Goal: Task Accomplishment & Management: Manage account settings

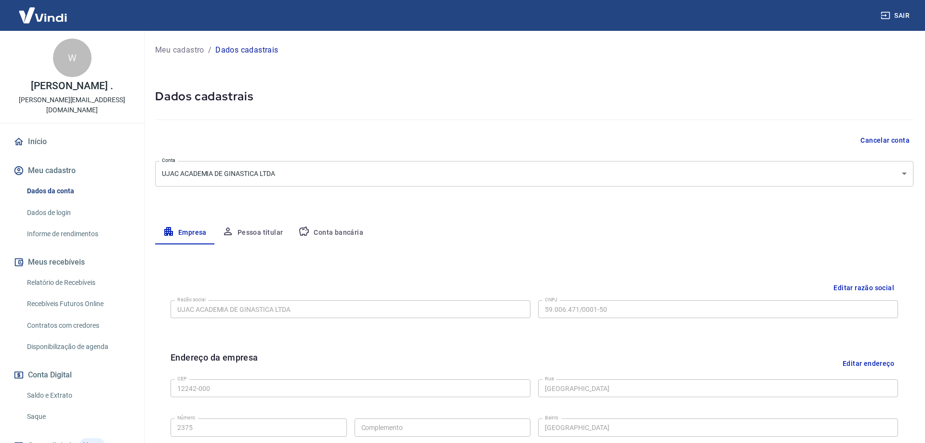
select select "SP"
select select "business"
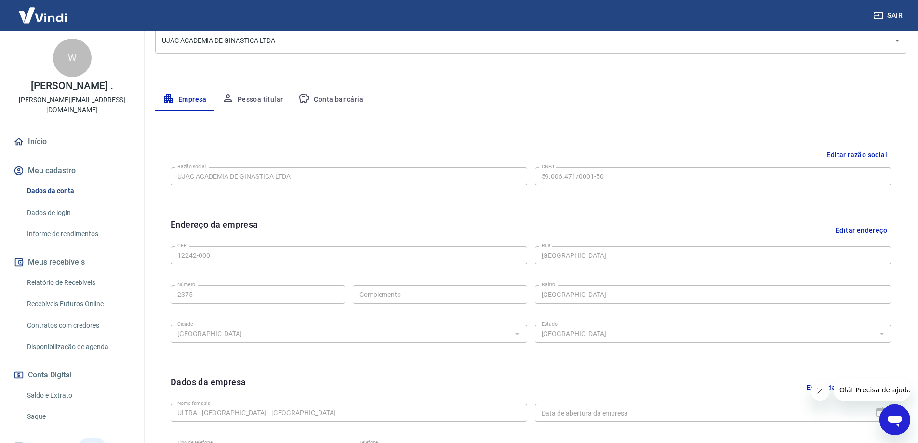
scroll to position [145, 0]
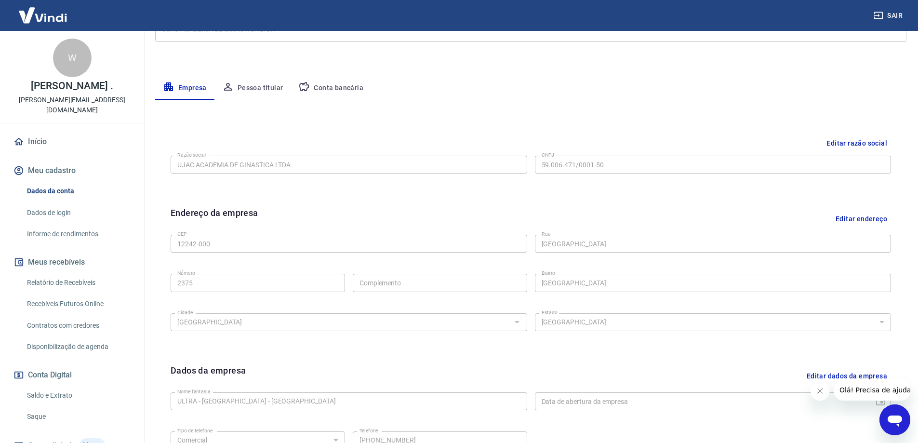
click at [861, 217] on button "Editar endereço" at bounding box center [861, 218] width 59 height 25
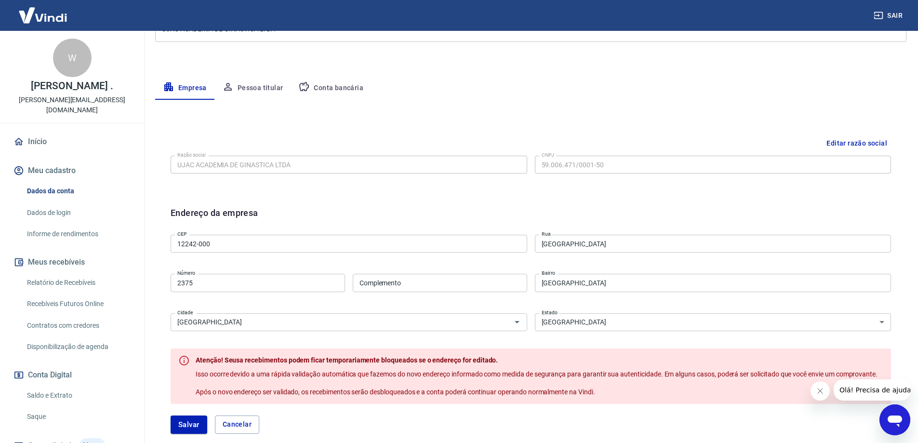
click at [332, 235] on input "12242-000" at bounding box center [349, 244] width 357 height 18
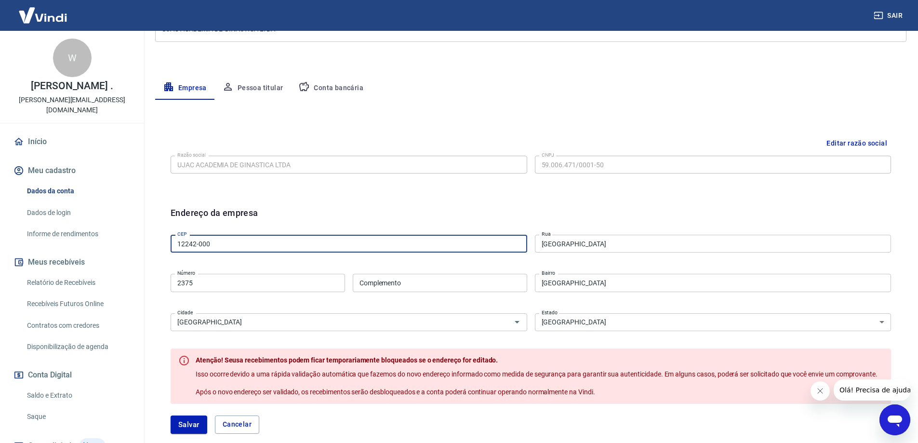
click at [328, 245] on input "12242-000" at bounding box center [349, 244] width 357 height 18
paste input "301-33"
type input "12301-330"
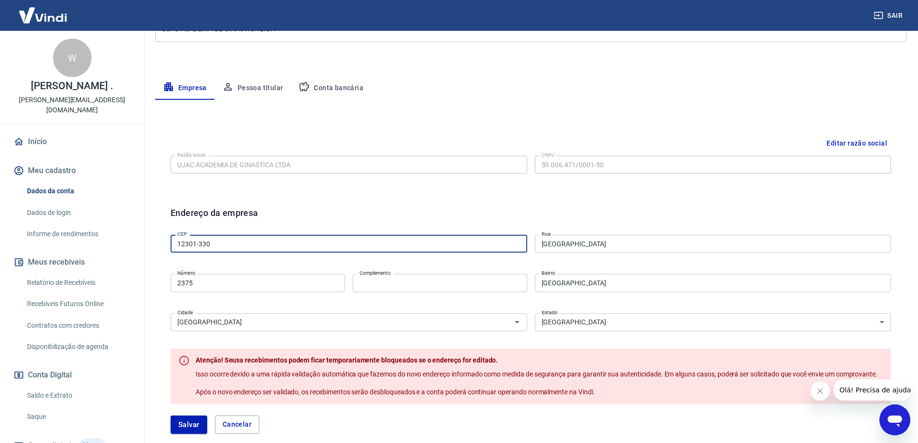
type input "Loja 76"
type input "12301-330"
click at [287, 281] on input "2375" at bounding box center [258, 283] width 174 height 18
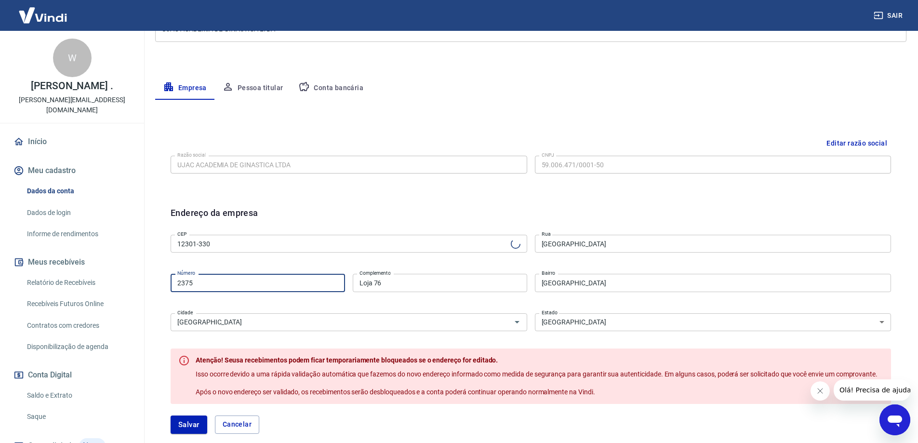
click at [287, 281] on input "2375" at bounding box center [258, 283] width 174 height 18
type input "Avenida das Letras"
type input "Loteamento Villa Branca"
type input "Jacareí"
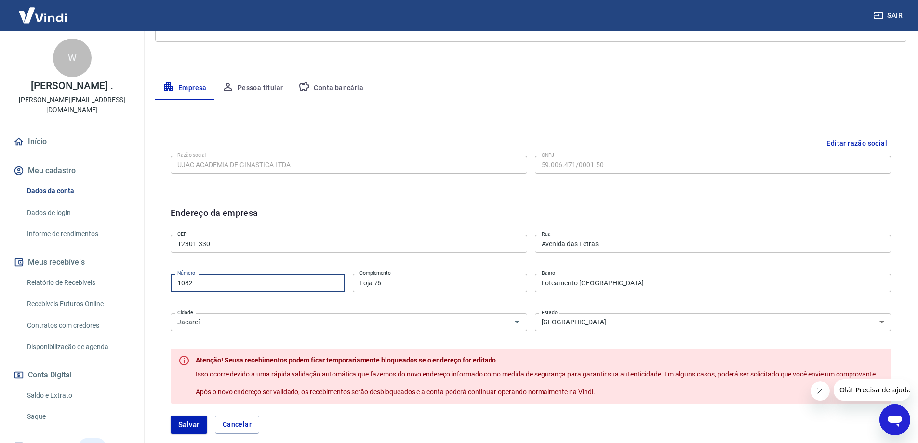
type input "1082"
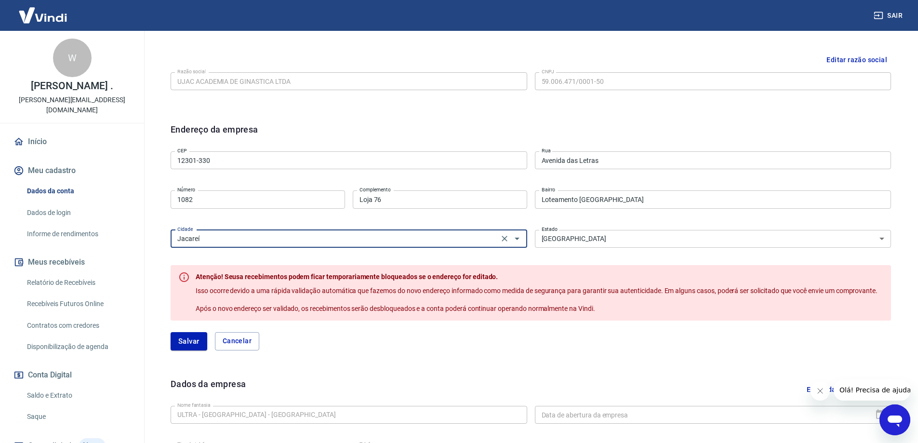
scroll to position [241, 0]
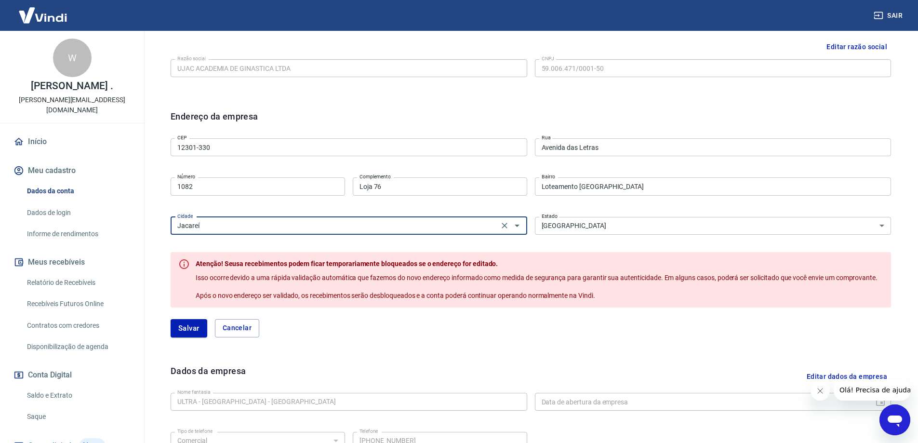
click at [190, 331] on button "Salvar" at bounding box center [189, 328] width 37 height 18
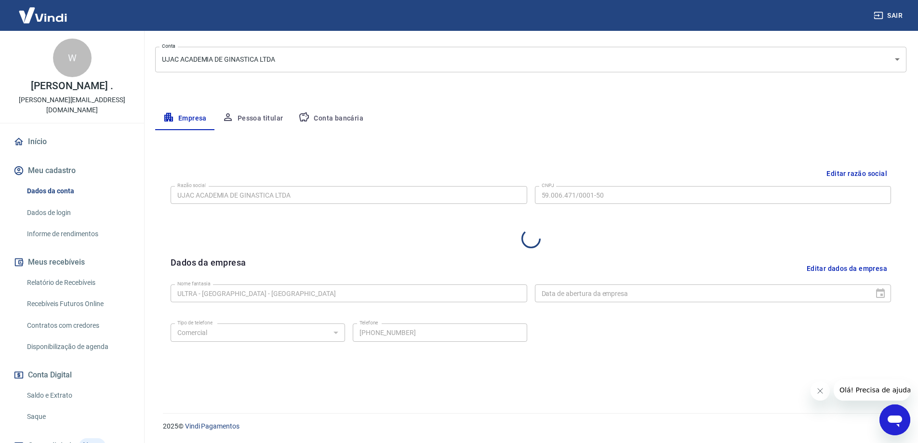
scroll to position [114, 0]
select select "SP"
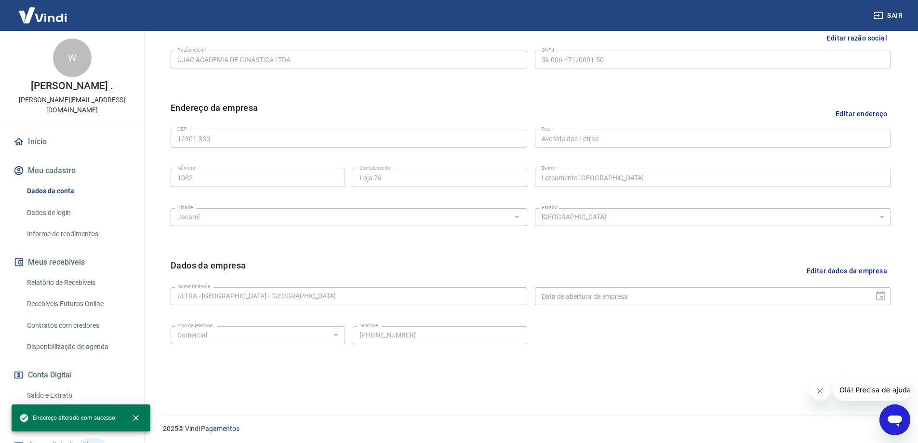
scroll to position [252, 0]
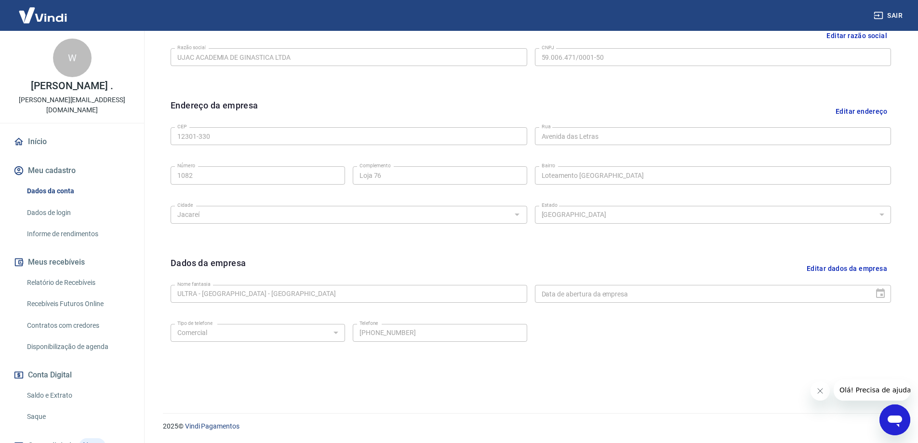
click at [74, 217] on link "Dados de login" at bounding box center [77, 213] width 109 height 20
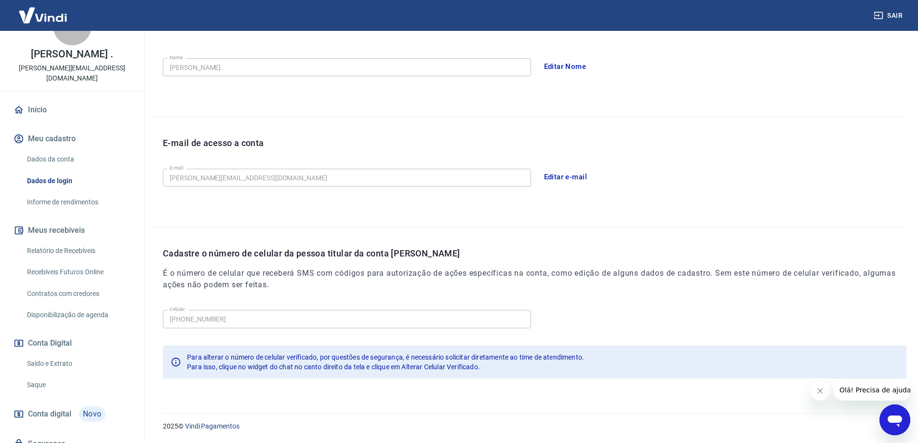
scroll to position [96, 0]
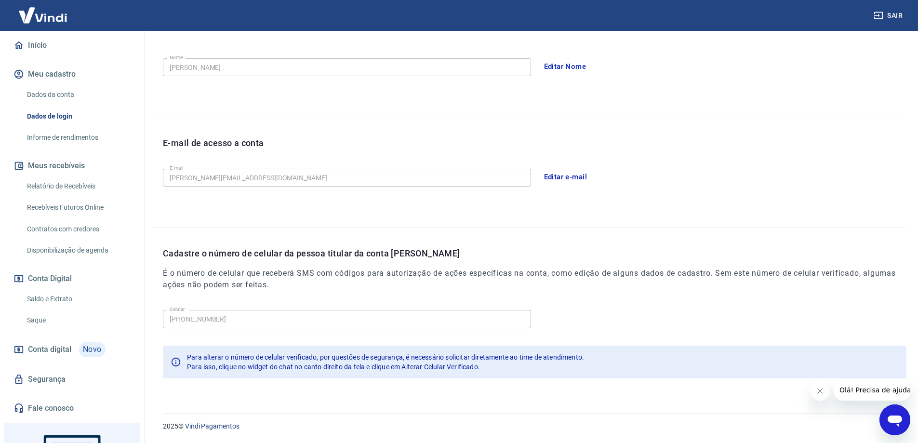
click at [52, 343] on span "Conta digital" at bounding box center [49, 349] width 43 height 13
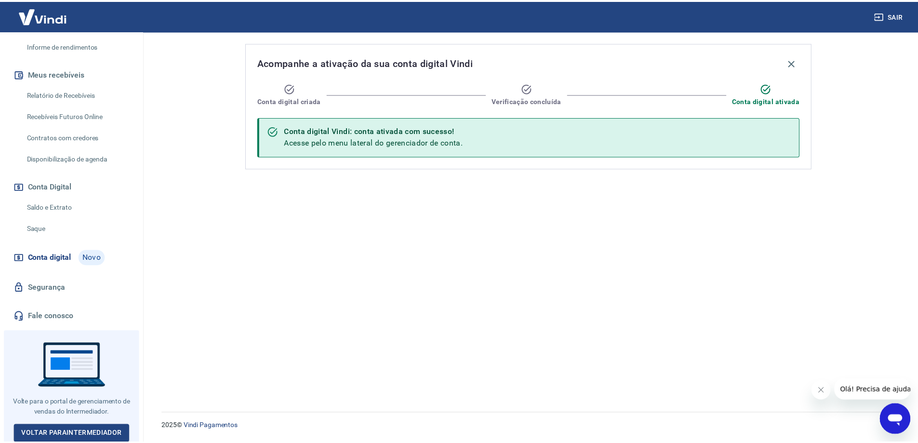
scroll to position [189, 0]
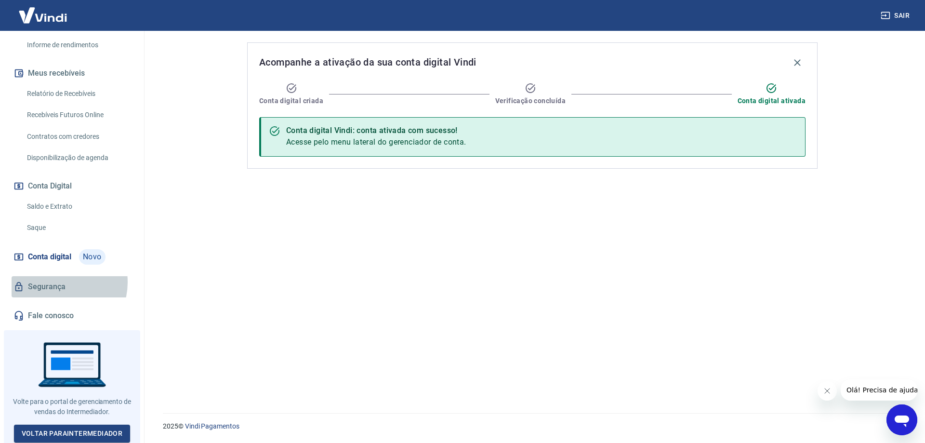
click at [56, 282] on link "Segurança" at bounding box center [72, 286] width 121 height 21
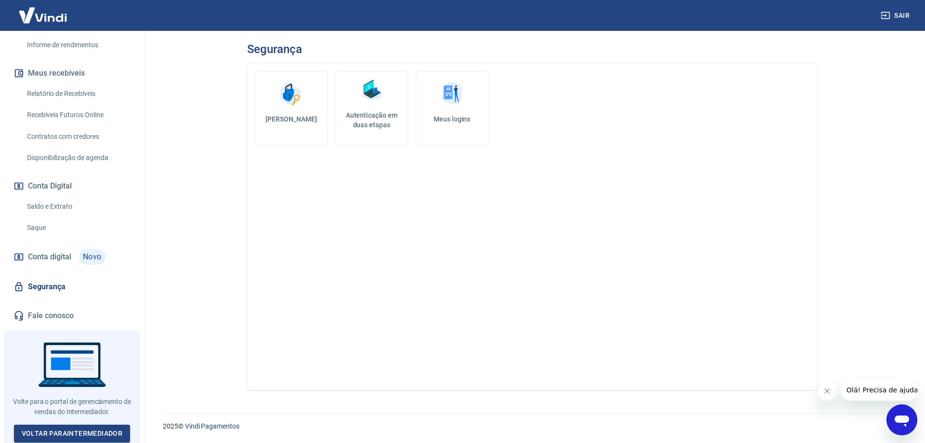
click at [446, 89] on img at bounding box center [452, 94] width 29 height 29
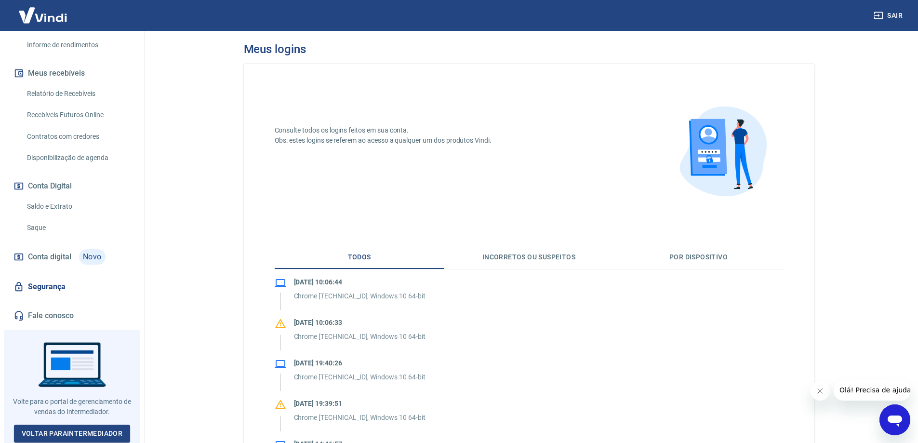
click at [45, 286] on link "Segurança" at bounding box center [72, 286] width 121 height 21
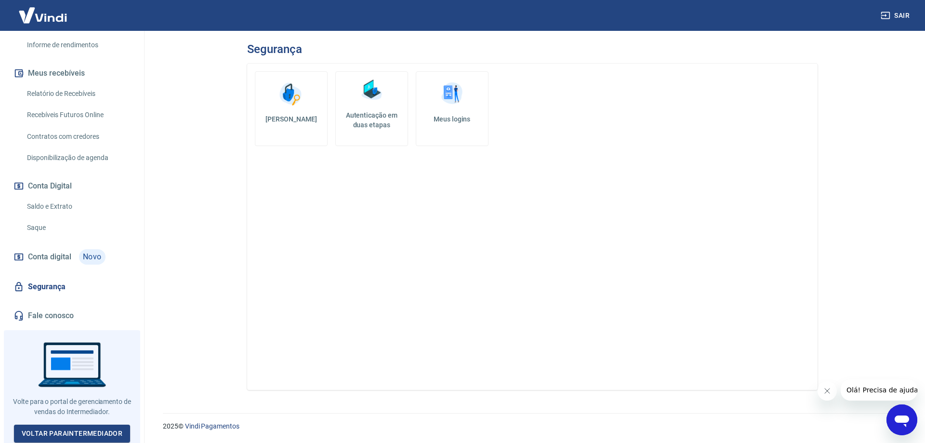
click at [387, 122] on h5 "Autenticação em duas etapas" at bounding box center [372, 119] width 64 height 19
